Goal: Task Accomplishment & Management: Use online tool/utility

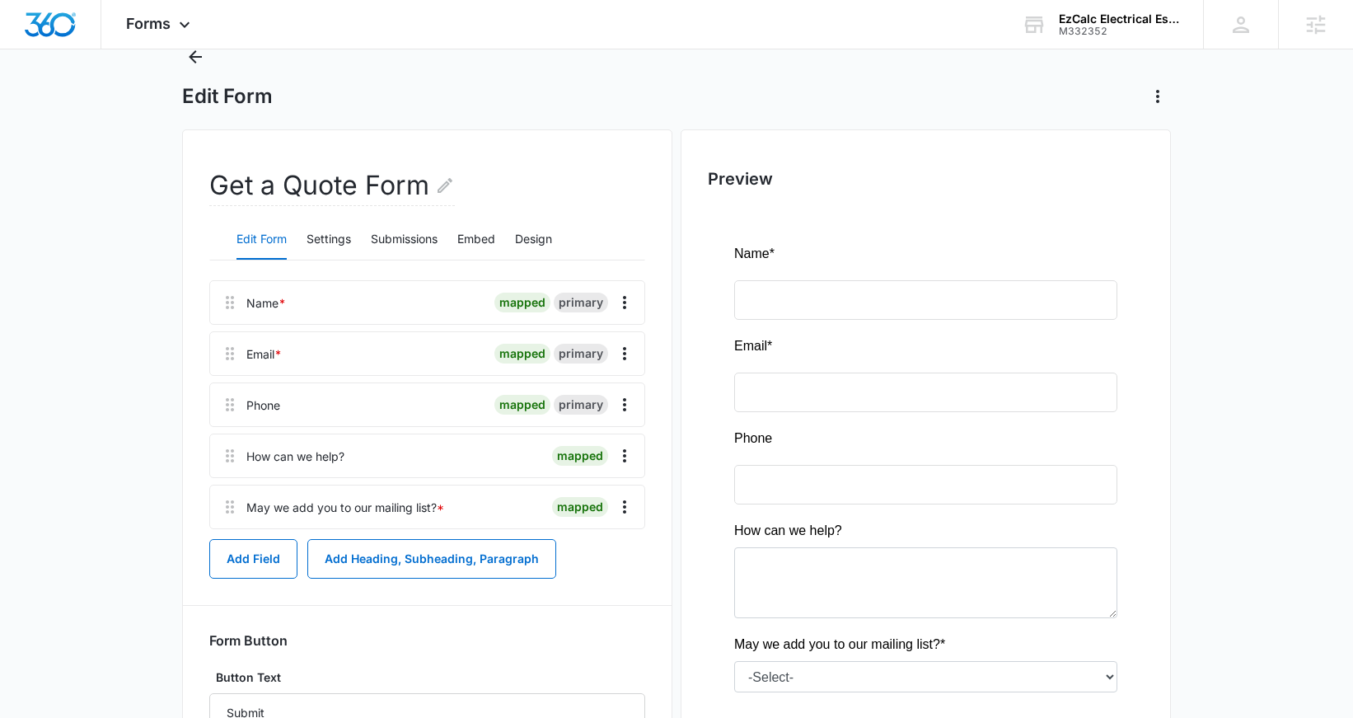
scroll to position [57, 0]
click at [549, 246] on button "Design" at bounding box center [533, 242] width 37 height 40
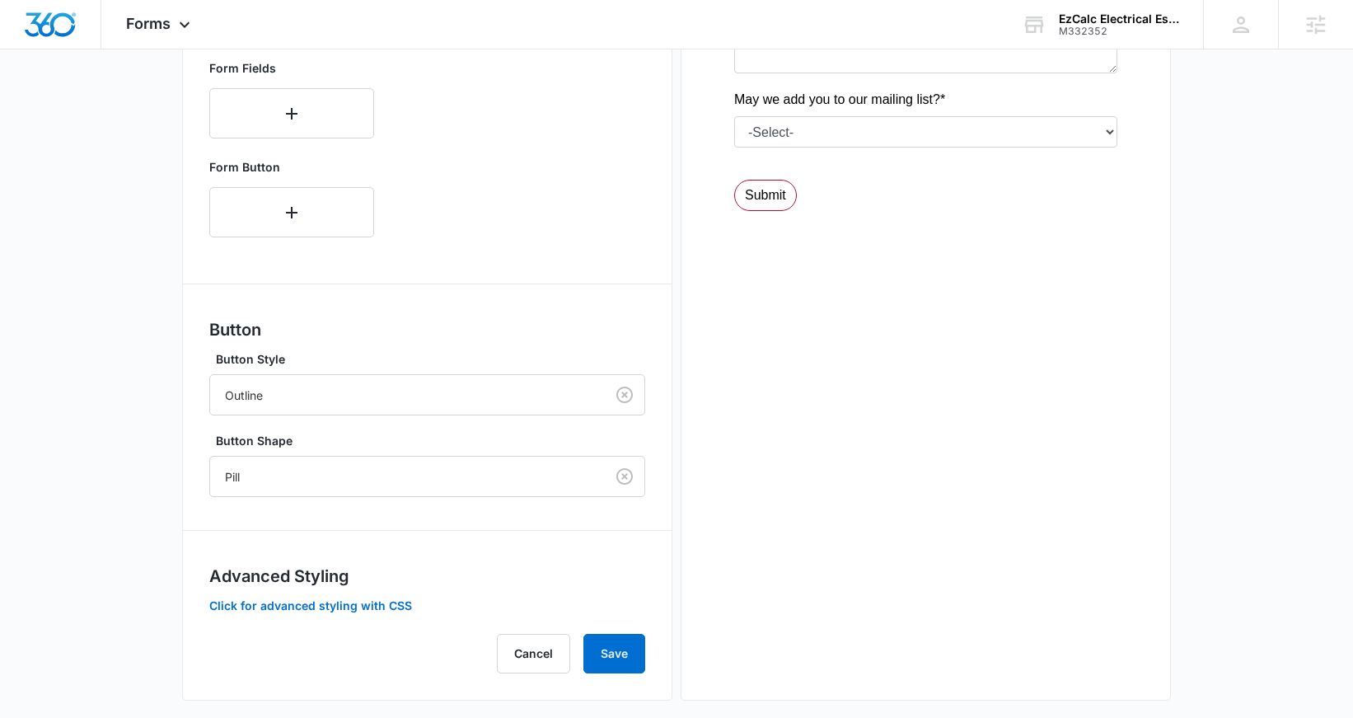
scroll to position [619, 0]
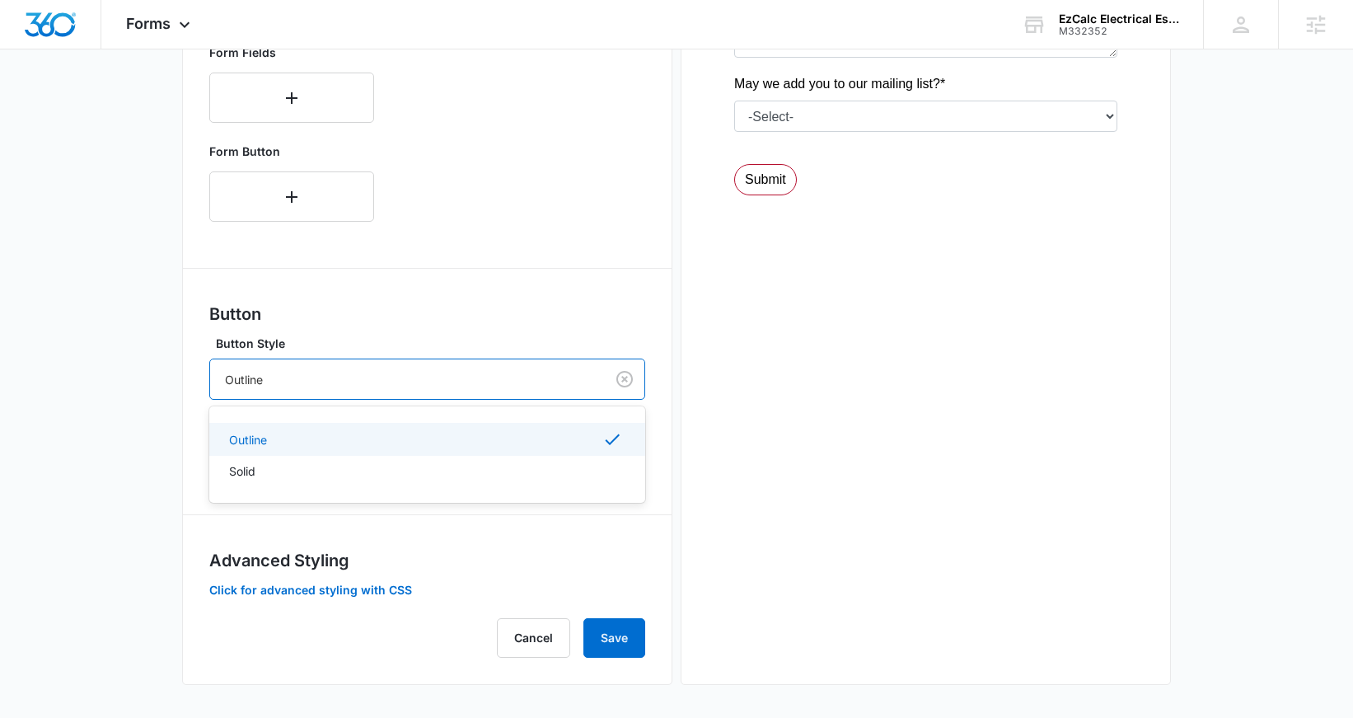
click at [330, 382] on div at bounding box center [404, 379] width 359 height 21
click at [288, 474] on div "Solid" at bounding box center [425, 470] width 393 height 17
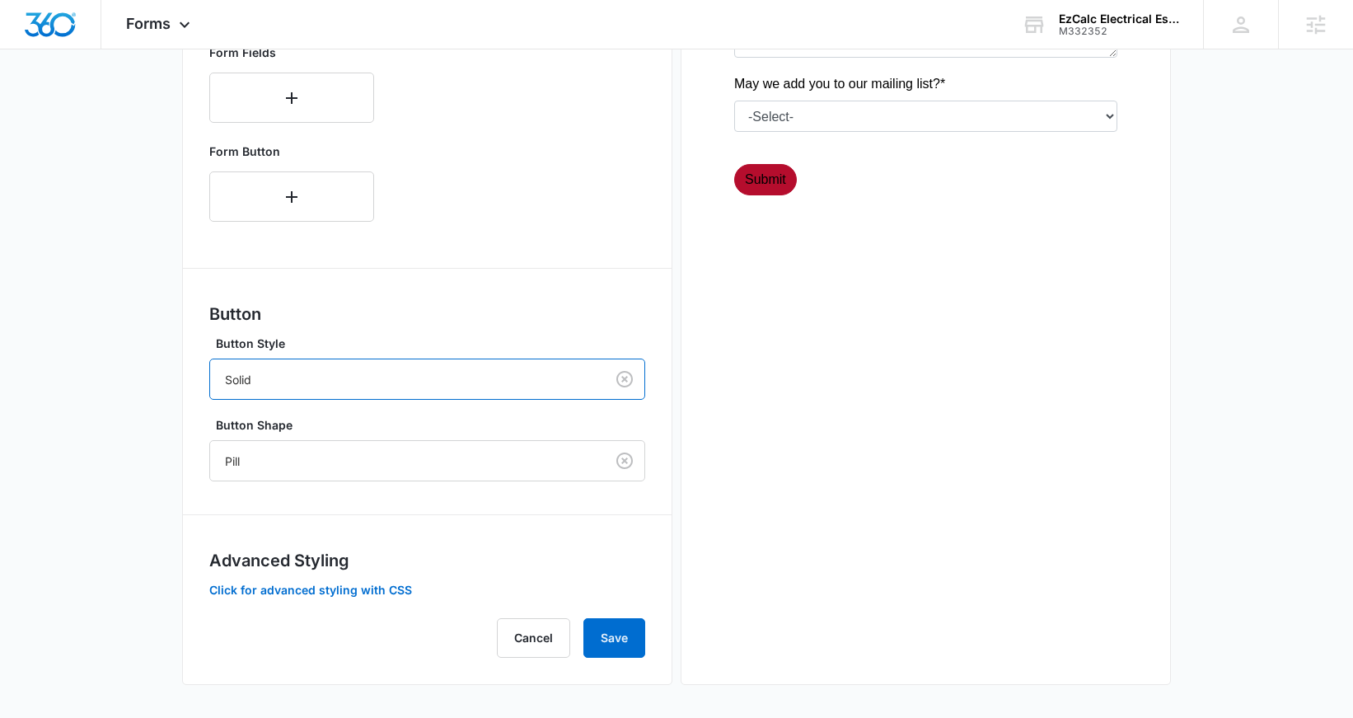
click at [325, 378] on div at bounding box center [404, 379] width 359 height 21
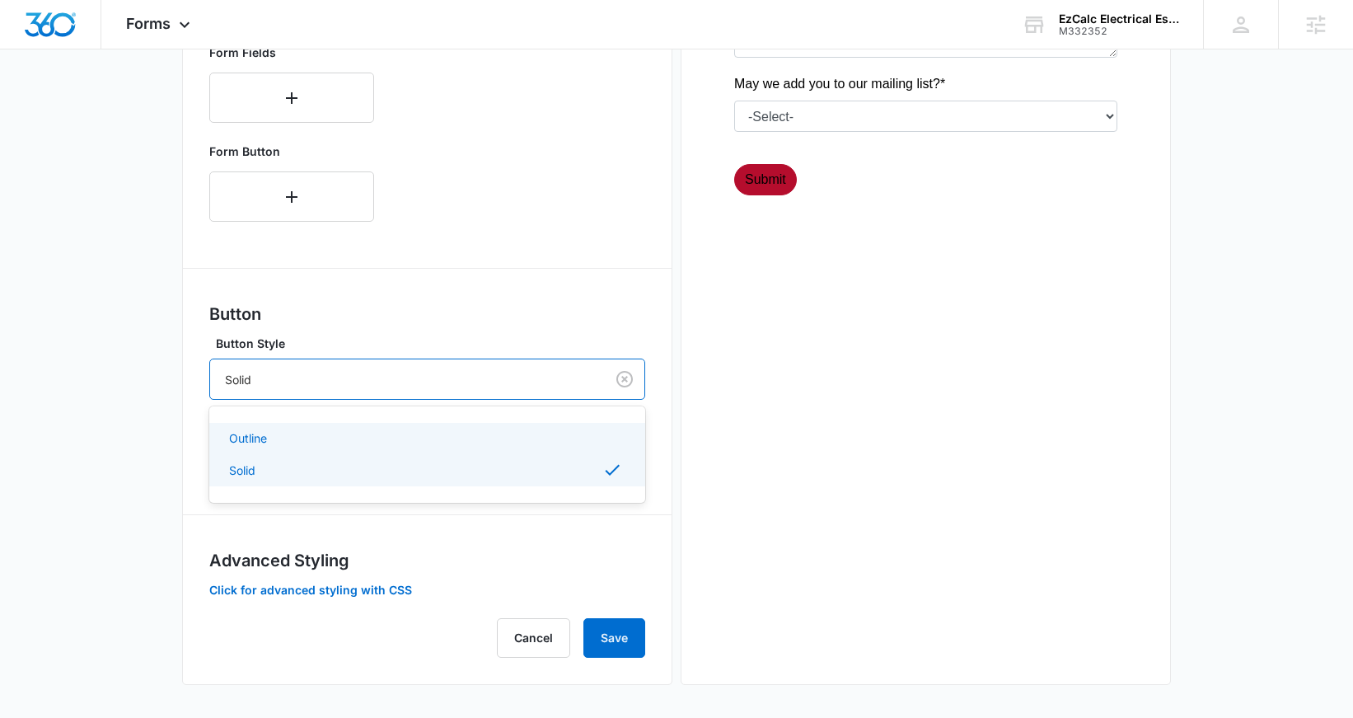
click at [284, 437] on div "Outline" at bounding box center [425, 437] width 393 height 17
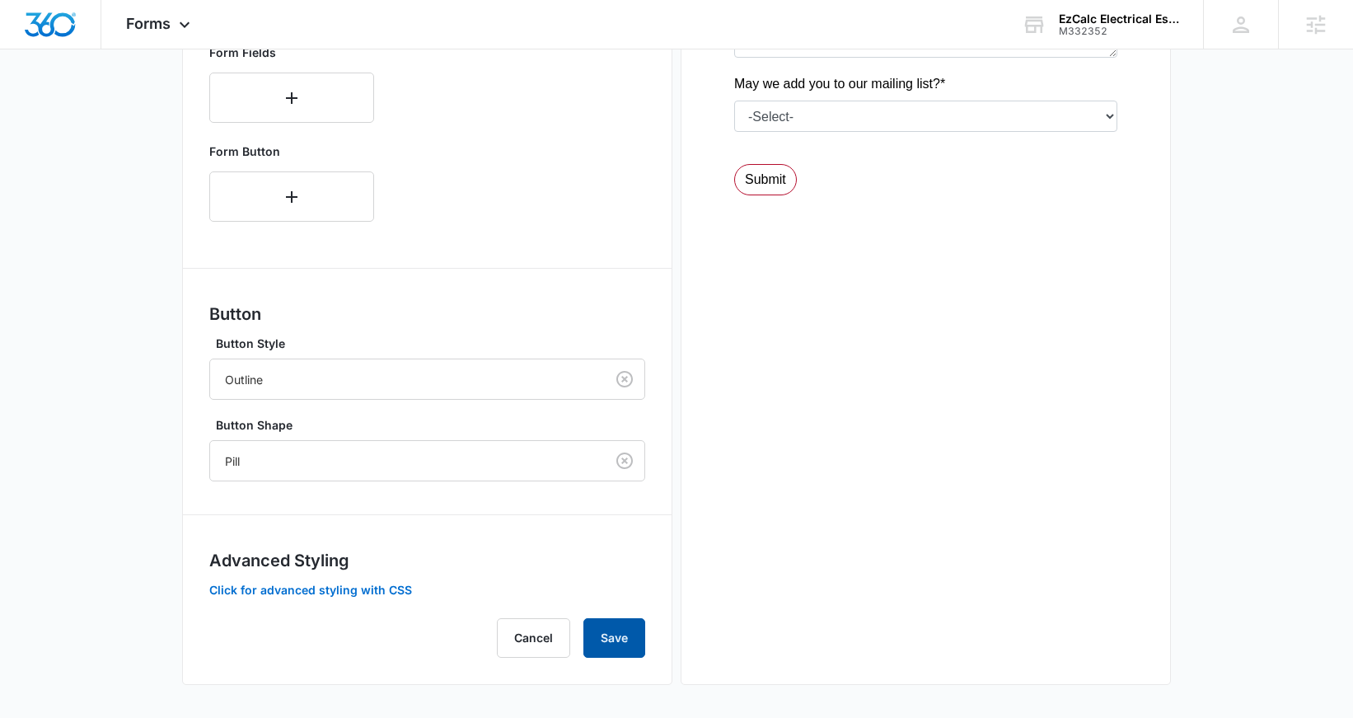
click at [617, 630] on button "Save" at bounding box center [615, 638] width 62 height 40
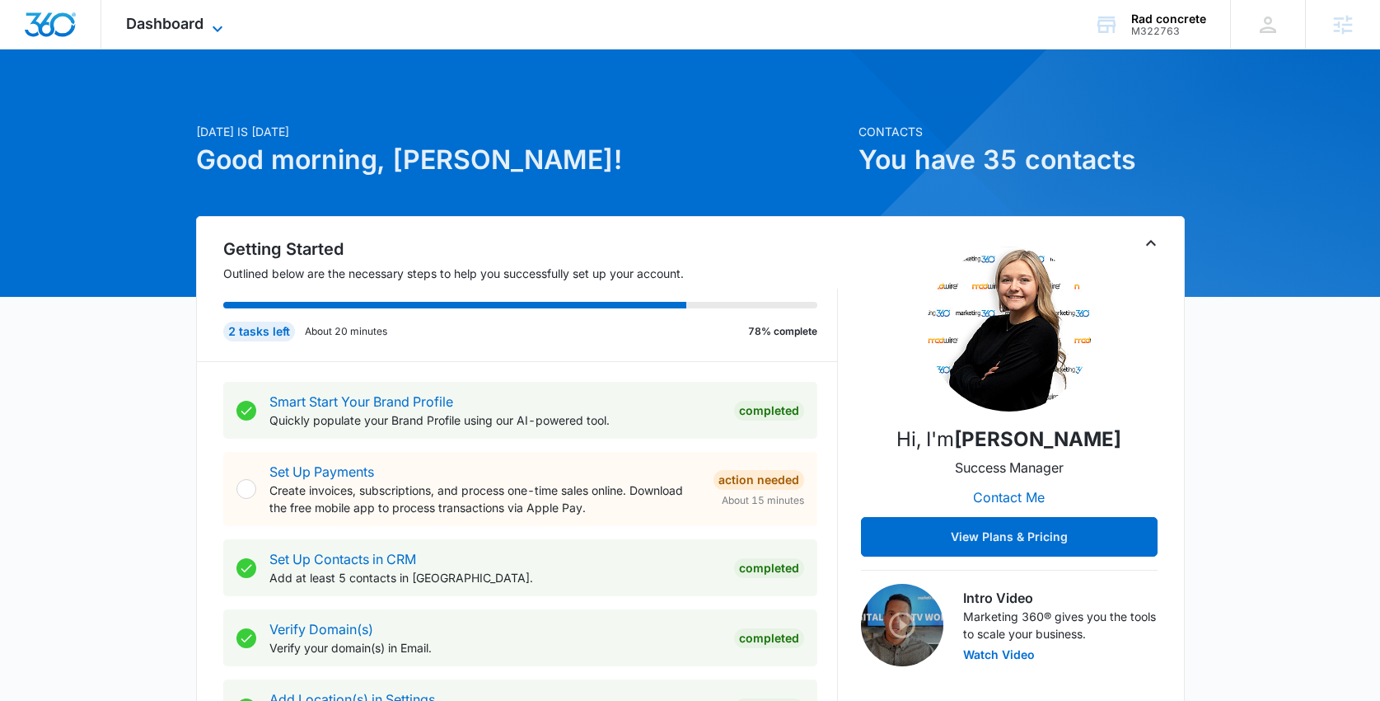
click at [169, 28] on span "Dashboard" at bounding box center [164, 23] width 77 height 17
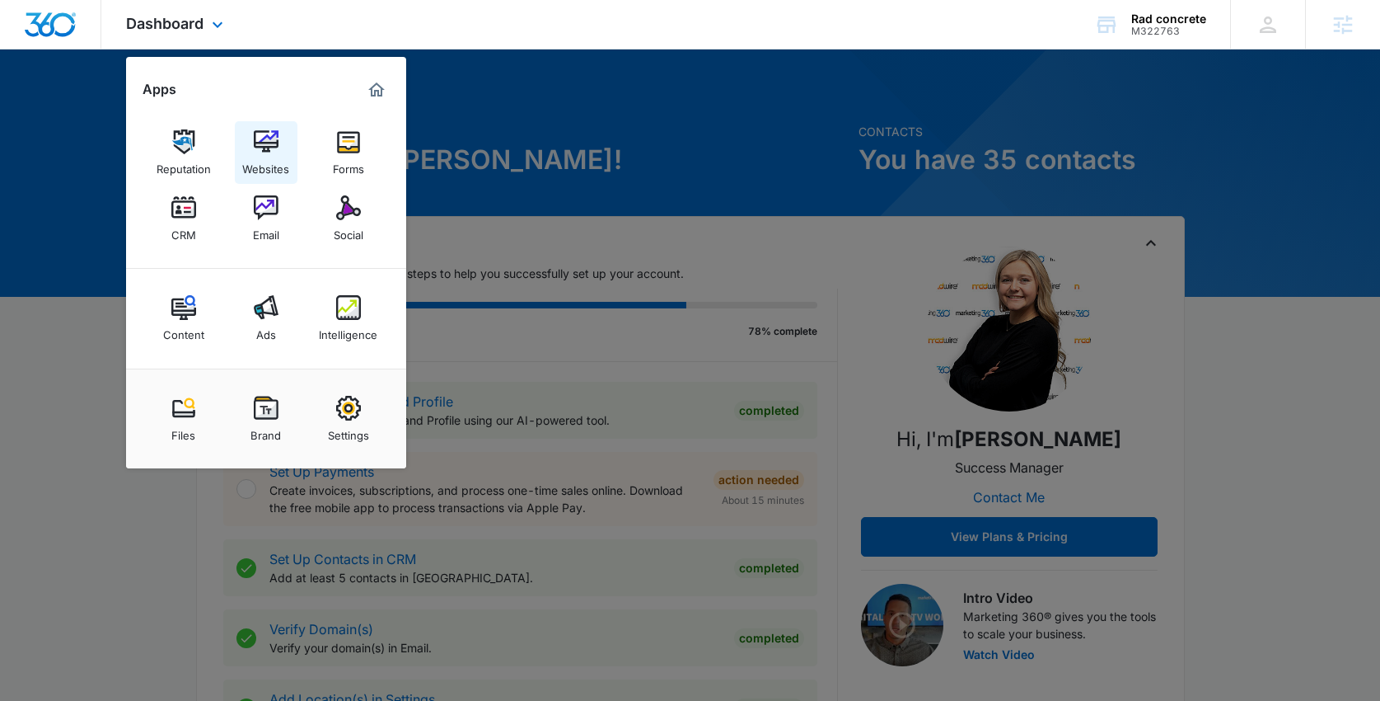
click at [261, 157] on div "Websites" at bounding box center [265, 164] width 47 height 21
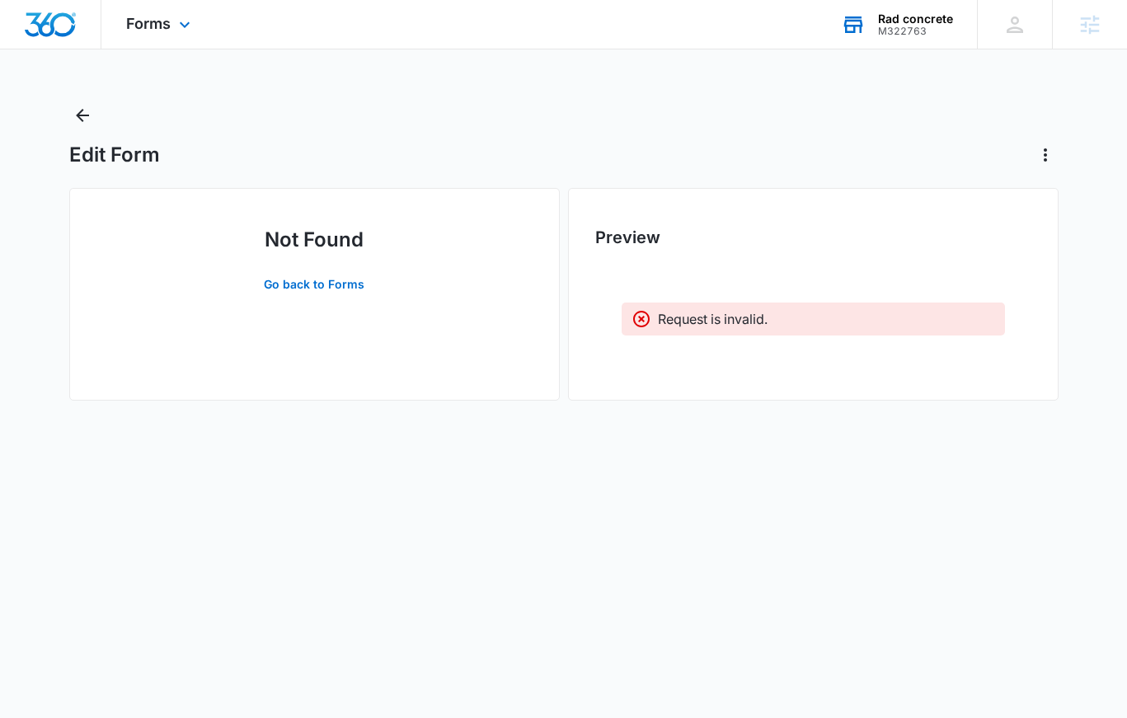
click at [912, 29] on div "M322763" at bounding box center [915, 32] width 75 height 12
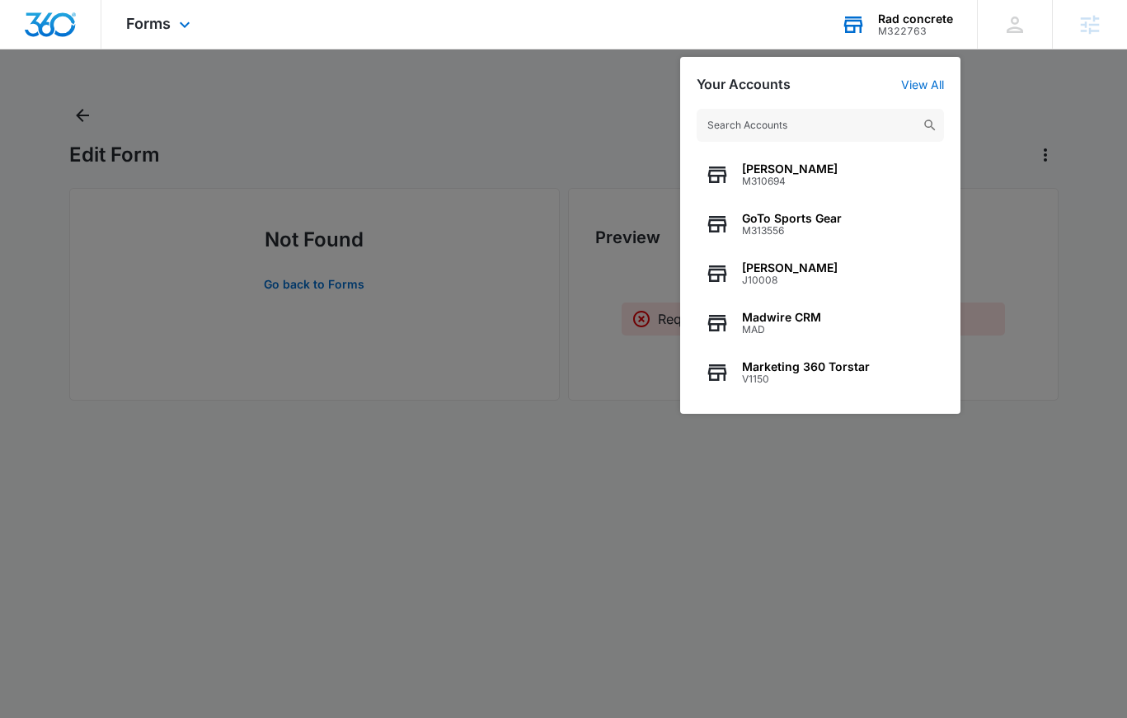
click at [764, 125] on input "text" at bounding box center [819, 125] width 247 height 33
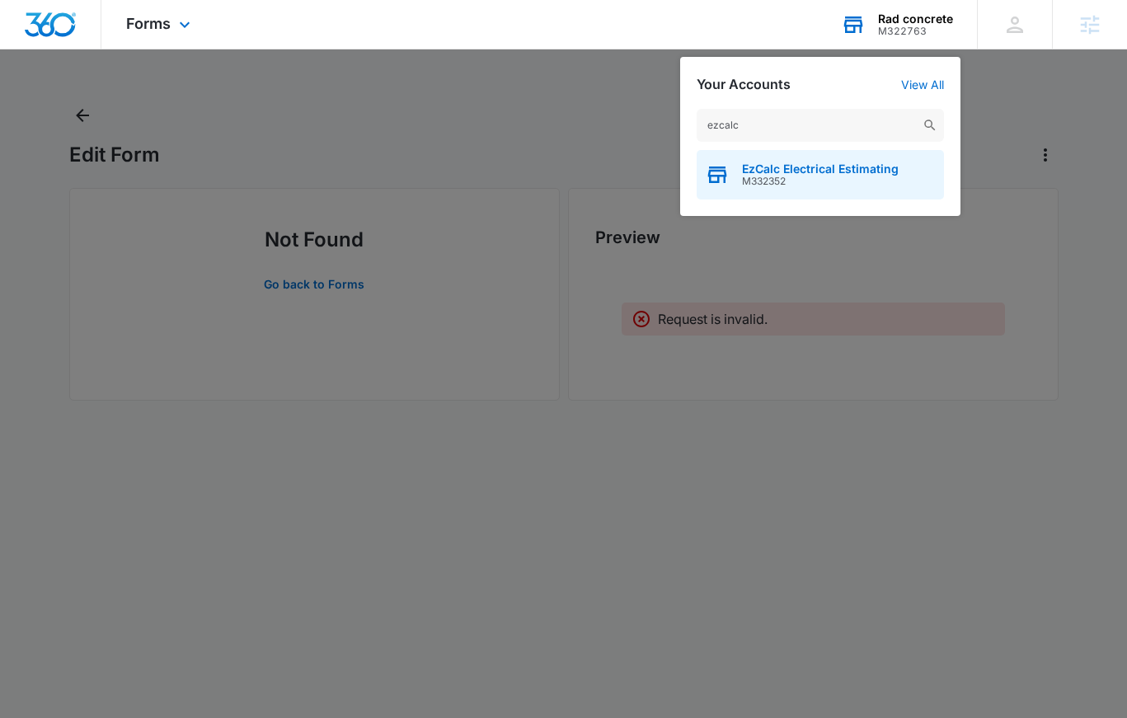
type input "ezcalc"
click at [731, 173] on div "EzCalc Electrical Estimating M332352" at bounding box center [819, 174] width 247 height 49
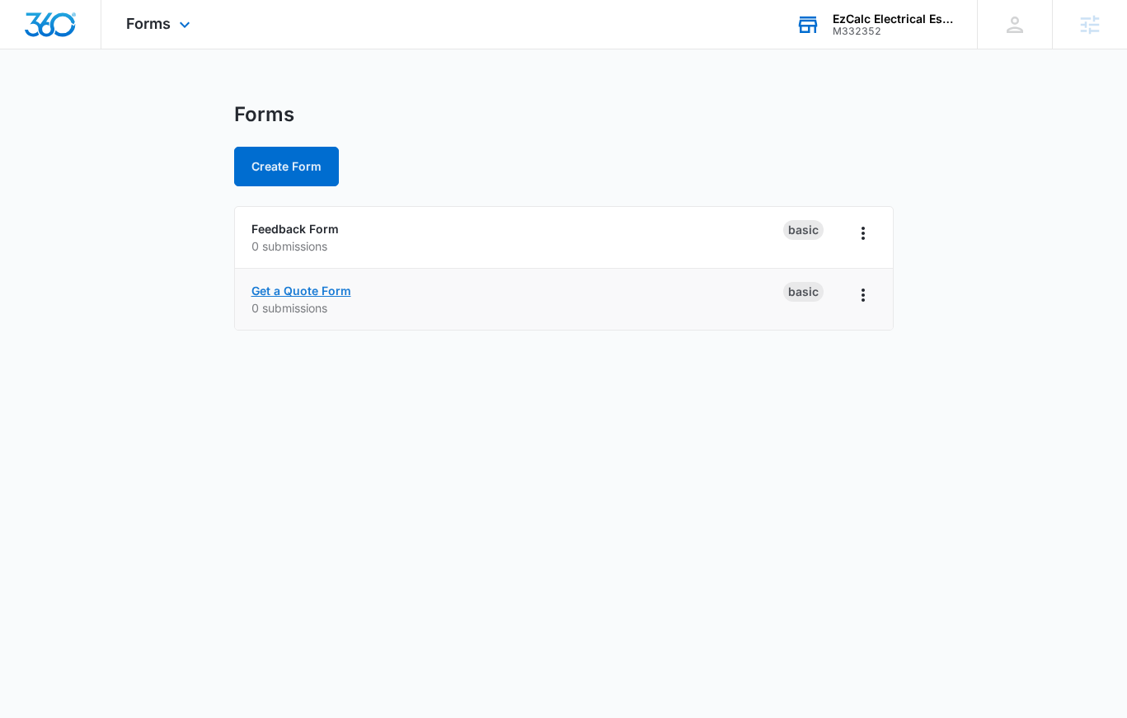
click at [340, 291] on link "Get a Quote Form" at bounding box center [301, 291] width 100 height 14
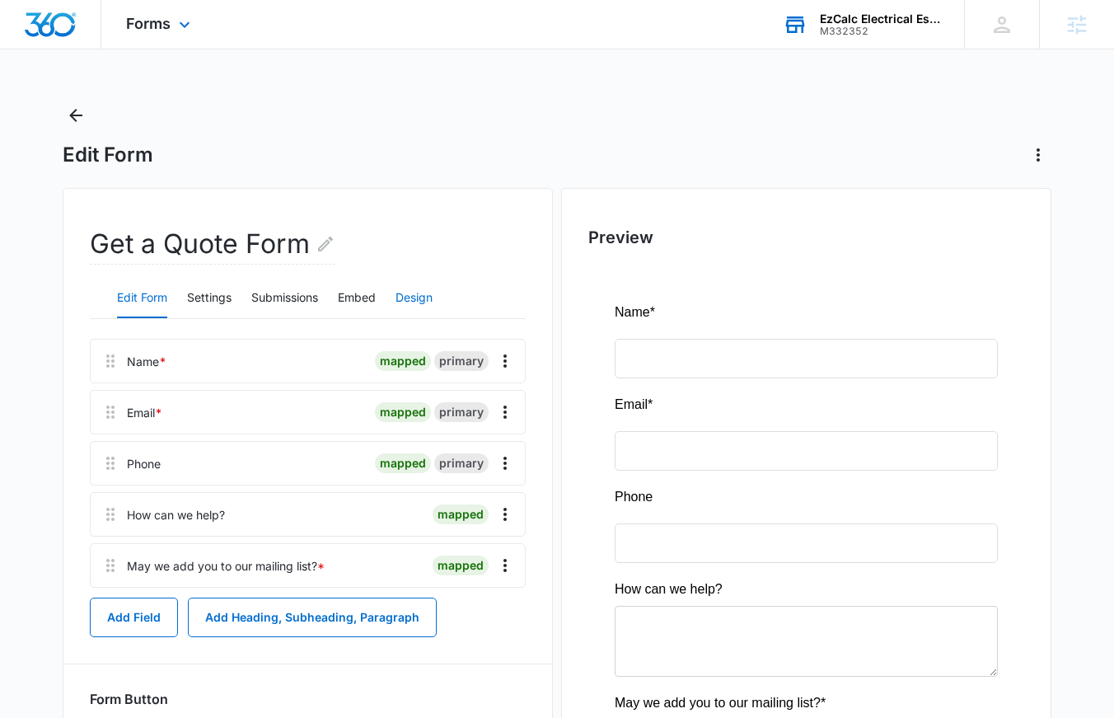
click at [420, 288] on button "Design" at bounding box center [414, 299] width 37 height 40
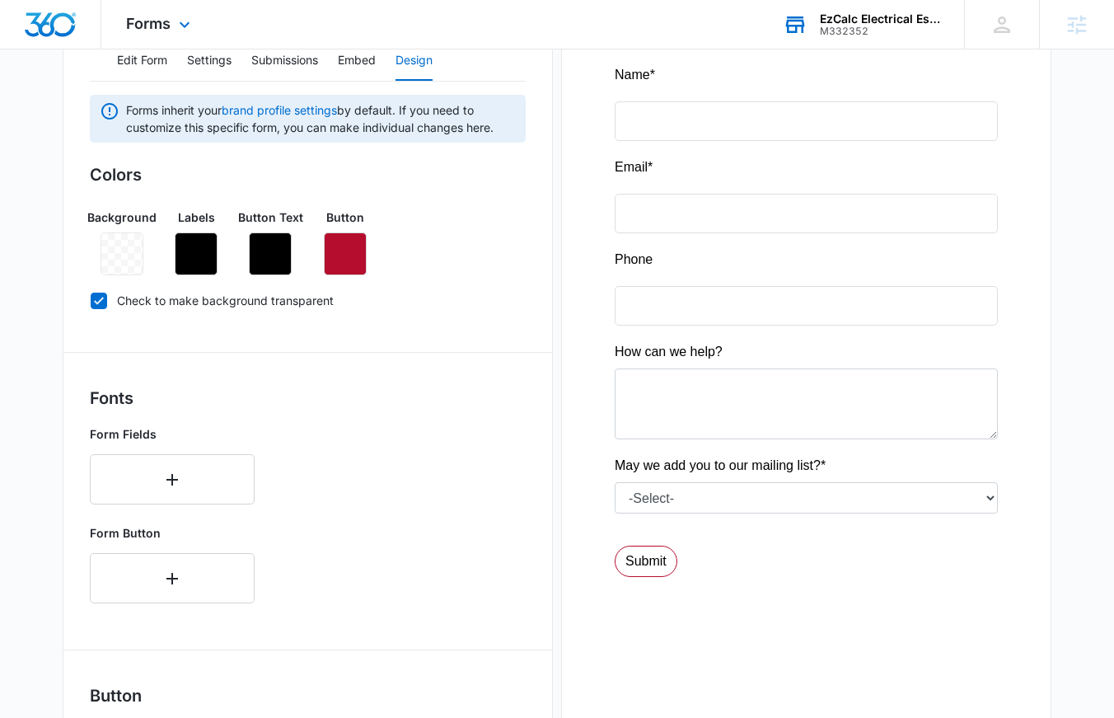
scroll to position [236, 0]
click at [265, 262] on icon "button" at bounding box center [270, 255] width 15 height 15
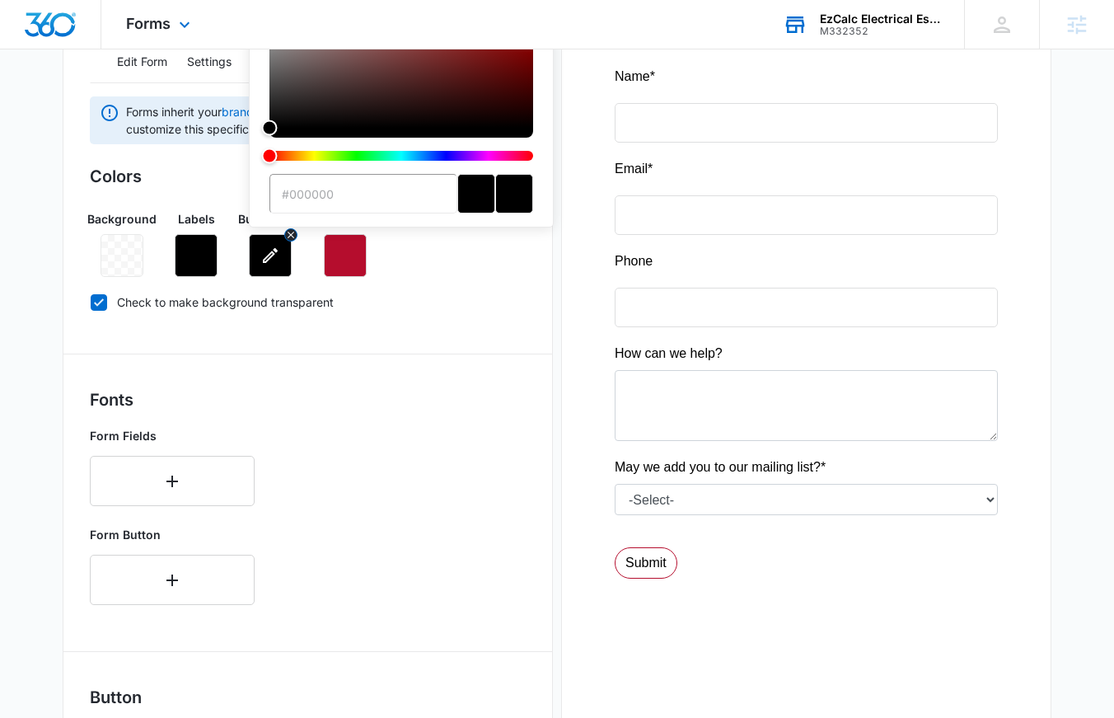
scroll to position [0, 0]
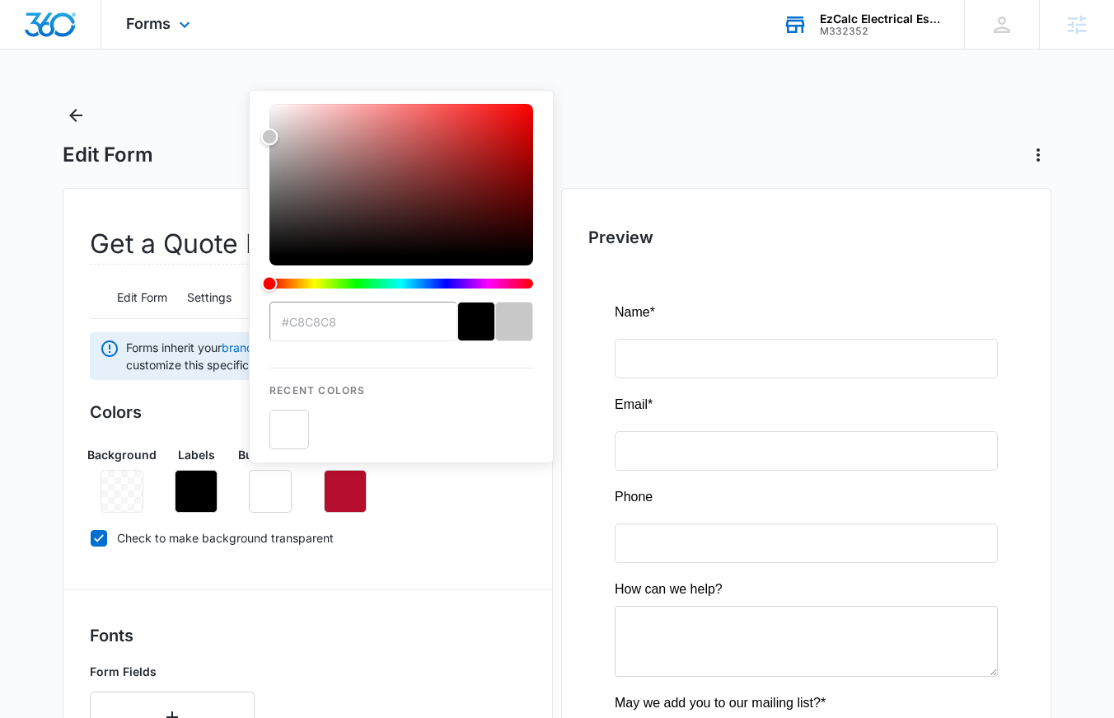
drag, startPoint x: 312, startPoint y: 334, endPoint x: 169, endPoint y: 137, distance: 243.6
click at [169, 137] on div "Edit Form Get a Quote Form Edit Form Settings Submissions Embed Design Forms in…" at bounding box center [557, 719] width 989 height 1235
type input "#ffffff"
drag, startPoint x: 302, startPoint y: 153, endPoint x: 263, endPoint y: 93, distance: 71.6
click at [263, 93] on div "#ffffff Recent Colors" at bounding box center [401, 276] width 305 height 373
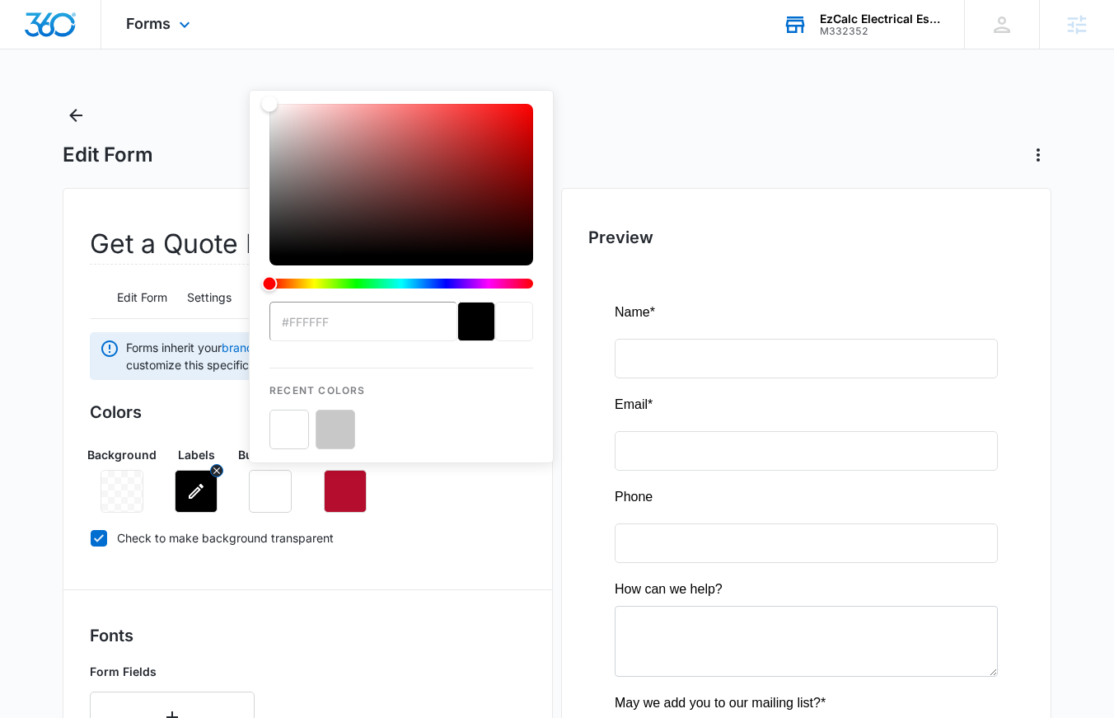
click at [195, 491] on icon "button" at bounding box center [196, 491] width 20 height 20
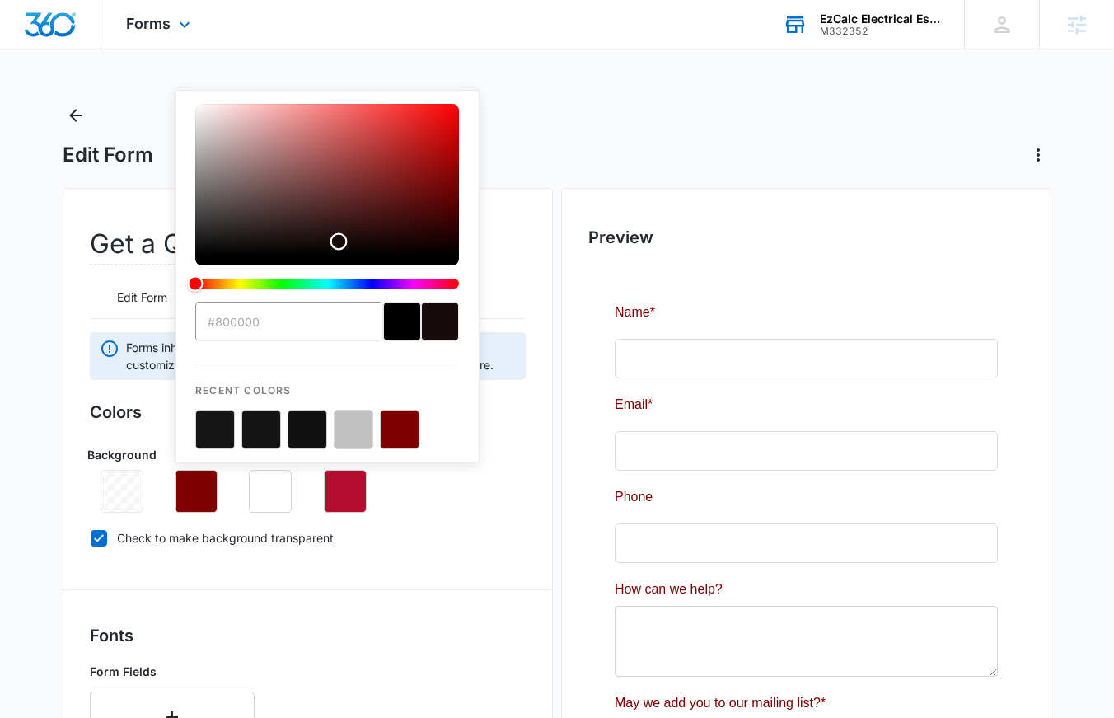
type input "#000000"
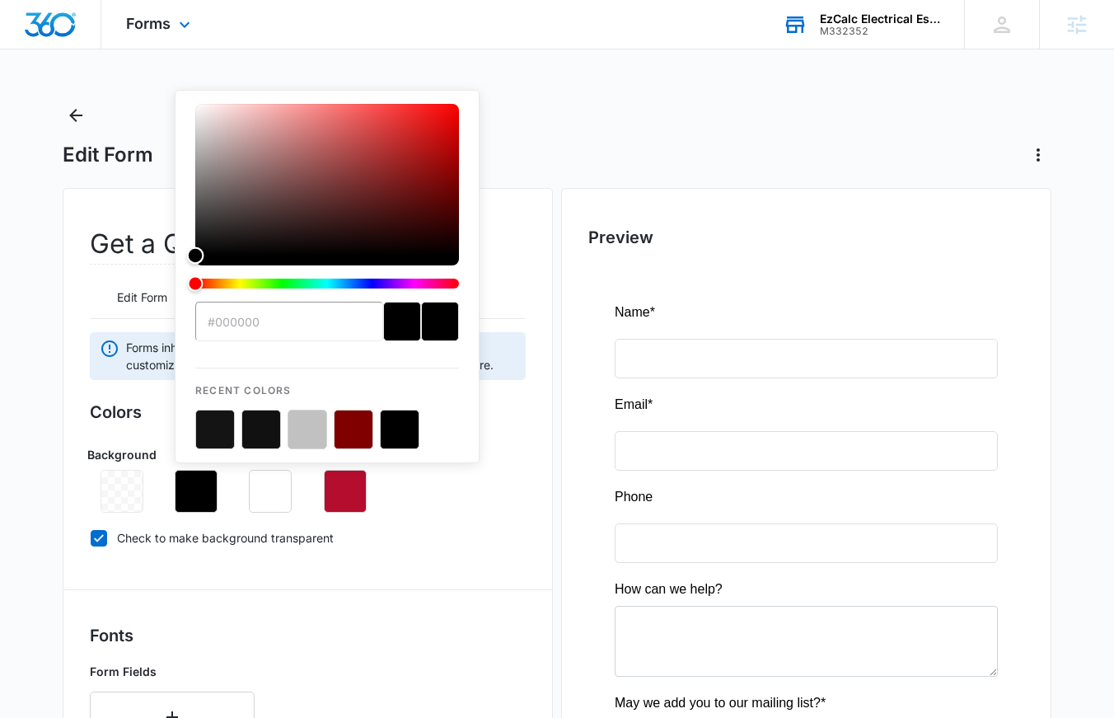
drag, startPoint x: 351, startPoint y: 284, endPoint x: 171, endPoint y: 307, distance: 181.2
click at [420, 511] on div "Background Labels #000000 Recent Colors Button Text Button" at bounding box center [308, 473] width 436 height 80
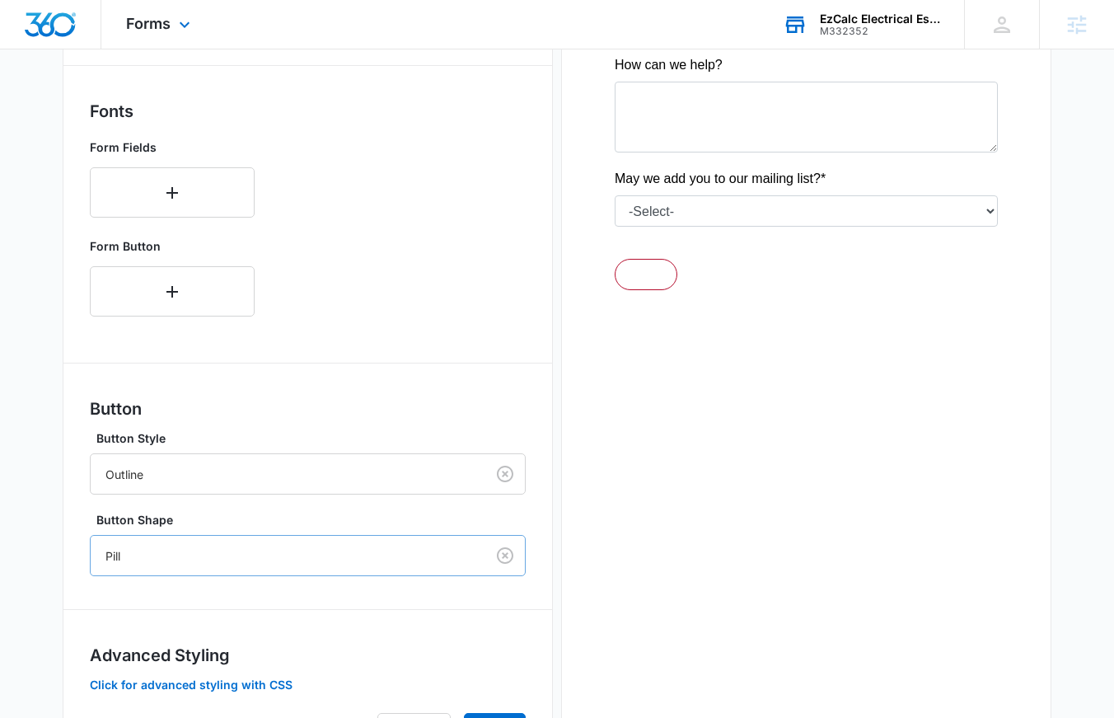
scroll to position [534, 0]
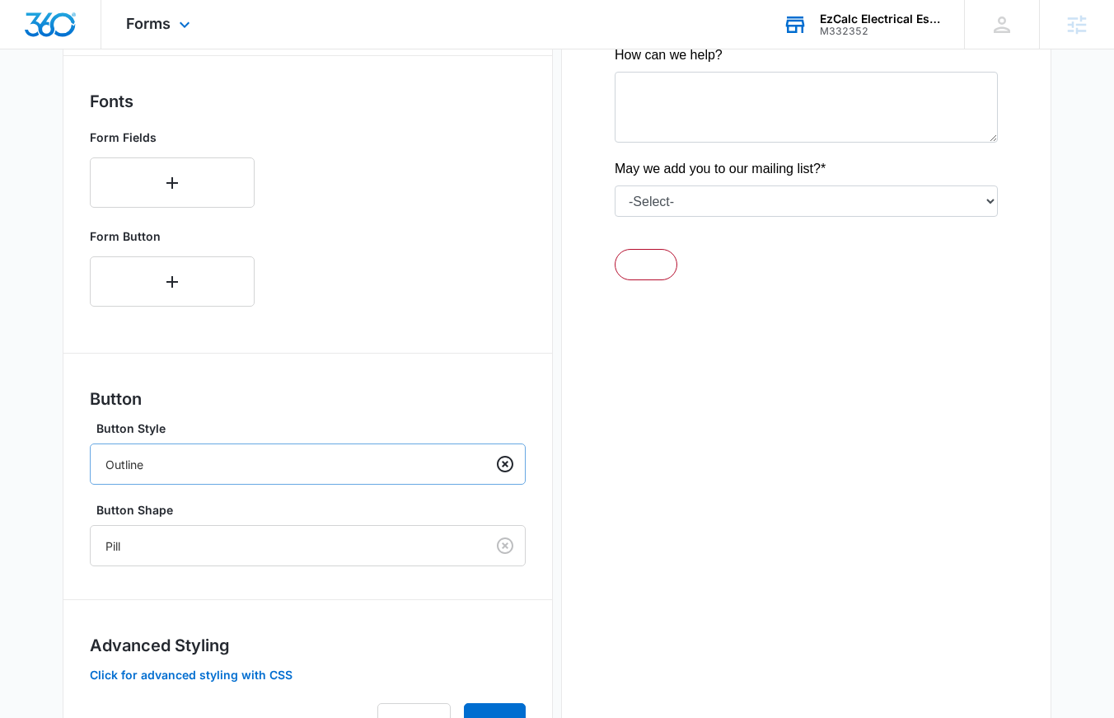
click at [490, 464] on div at bounding box center [505, 464] width 40 height 40
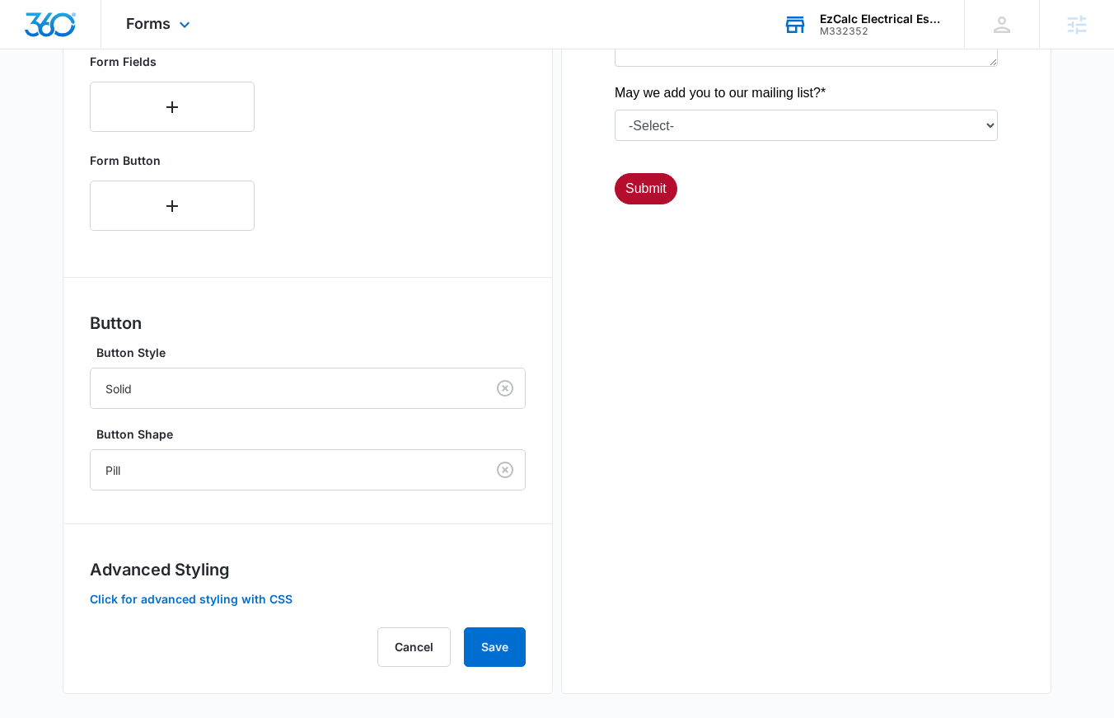
scroll to position [619, 0]
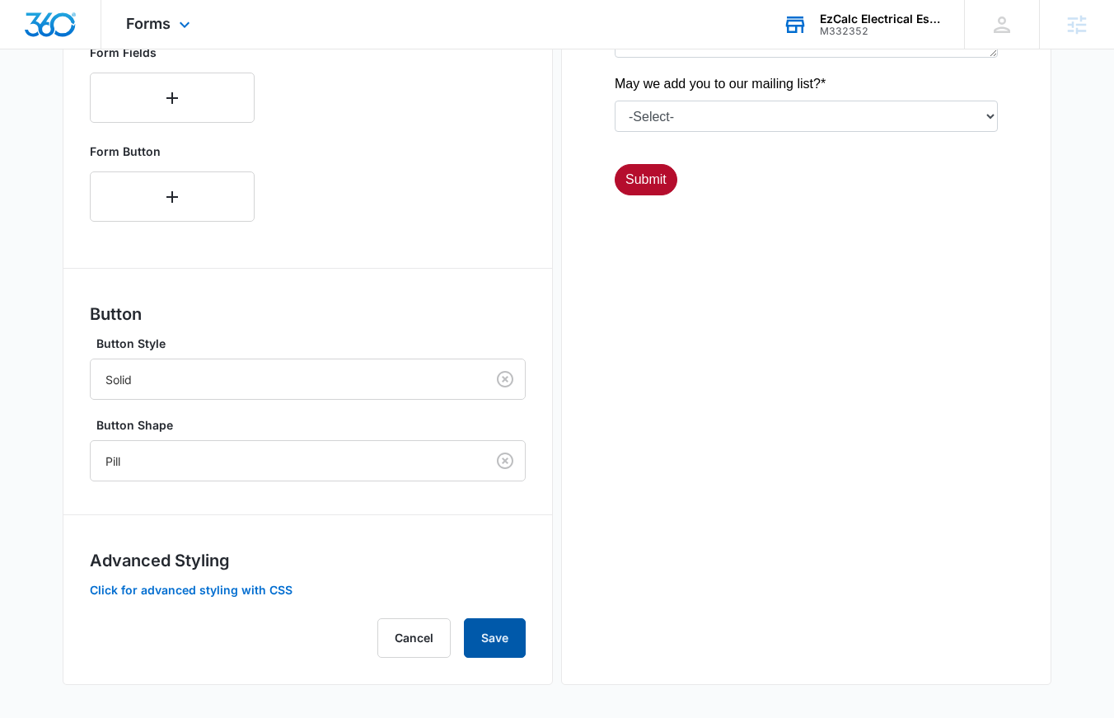
click at [501, 628] on button "Save" at bounding box center [495, 638] width 62 height 40
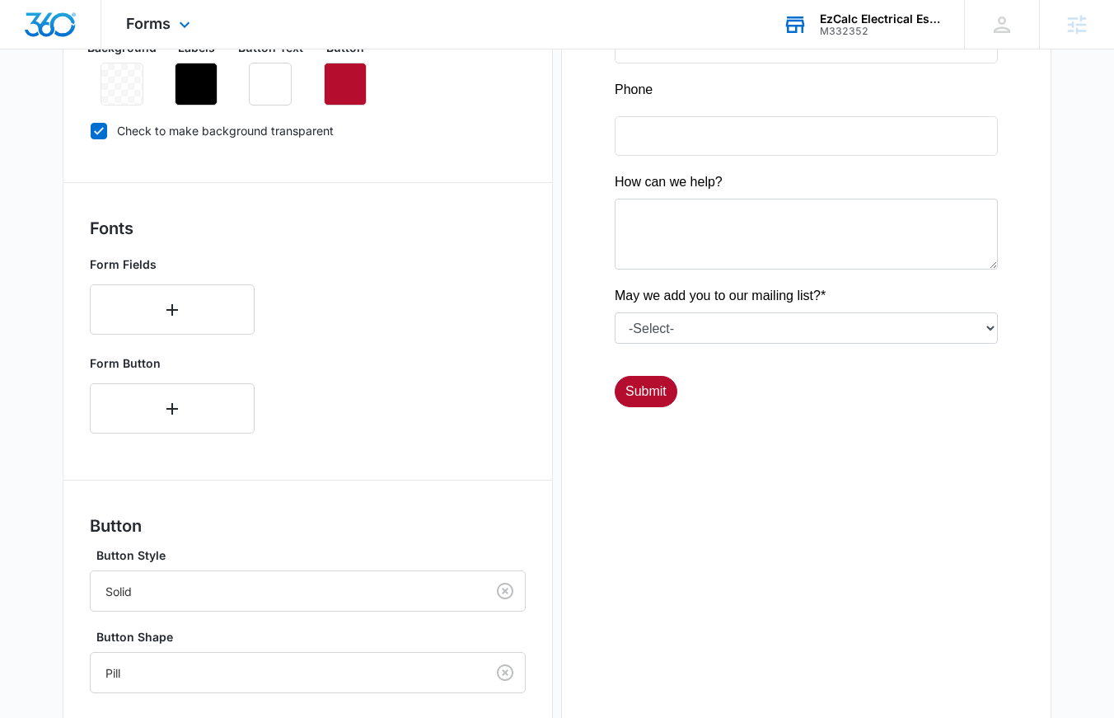
scroll to position [497, 0]
